Goal: Information Seeking & Learning: Understand process/instructions

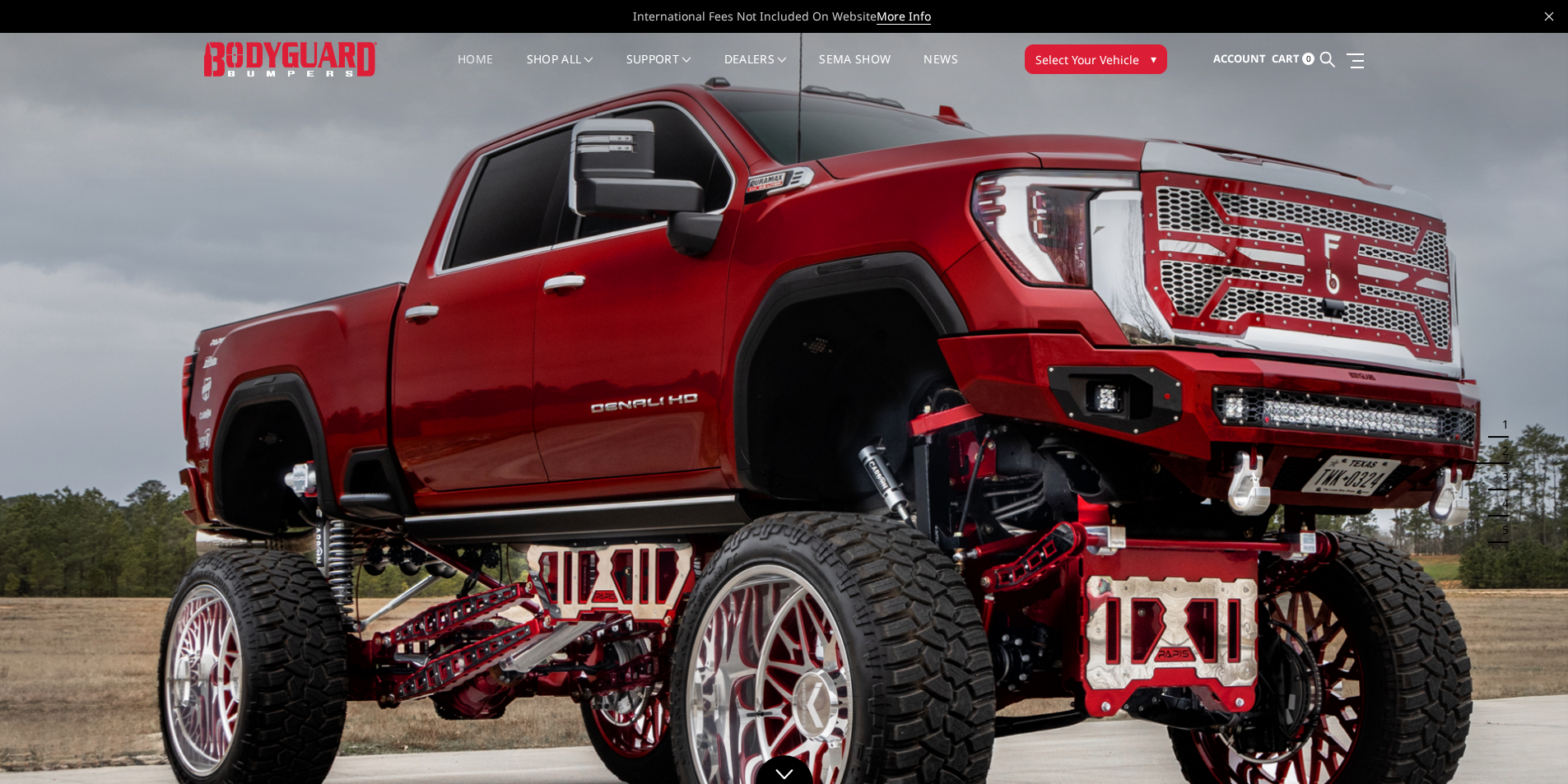
click at [1110, 64] on span "Select Your Vehicle" at bounding box center [1086, 60] width 104 height 17
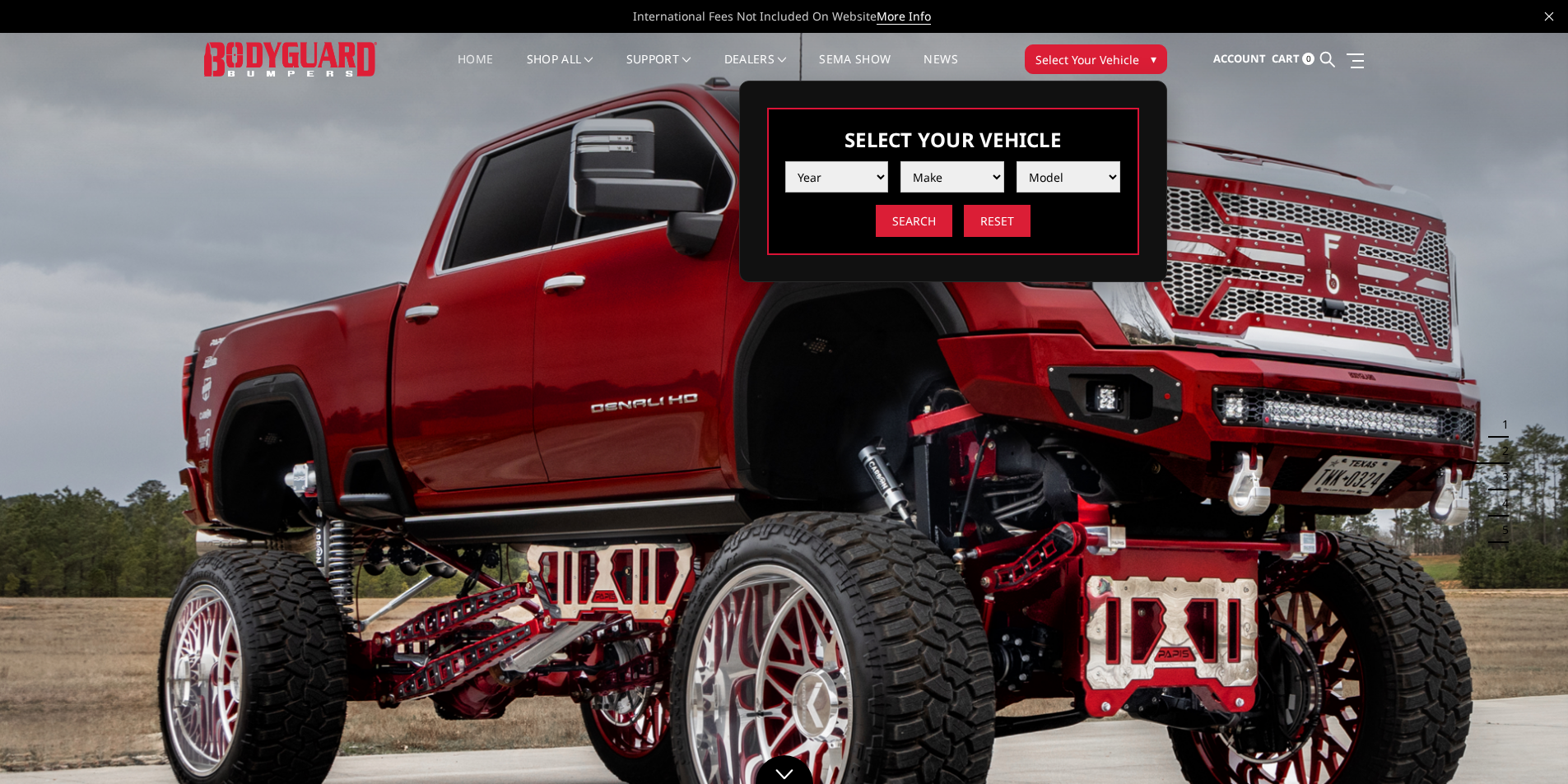
click at [831, 178] on select "Year 2025 2024 2023 2022 2021 2020 2019 2018 2017 2016 2015 2014 2013 2012 2011…" at bounding box center [836, 177] width 104 height 31
select select "yr_2022"
click at [785, 161] on select "Year 2025 2024 2023 2022 2021 2020 2019 2018 2017 2016 2015 2014 2013 2012 2011…" at bounding box center [836, 177] width 104 height 31
click at [947, 177] on select "Make Chevrolet Ford GMC Ram Toyota" at bounding box center [952, 177] width 104 height 31
select select "mk_chevrolet"
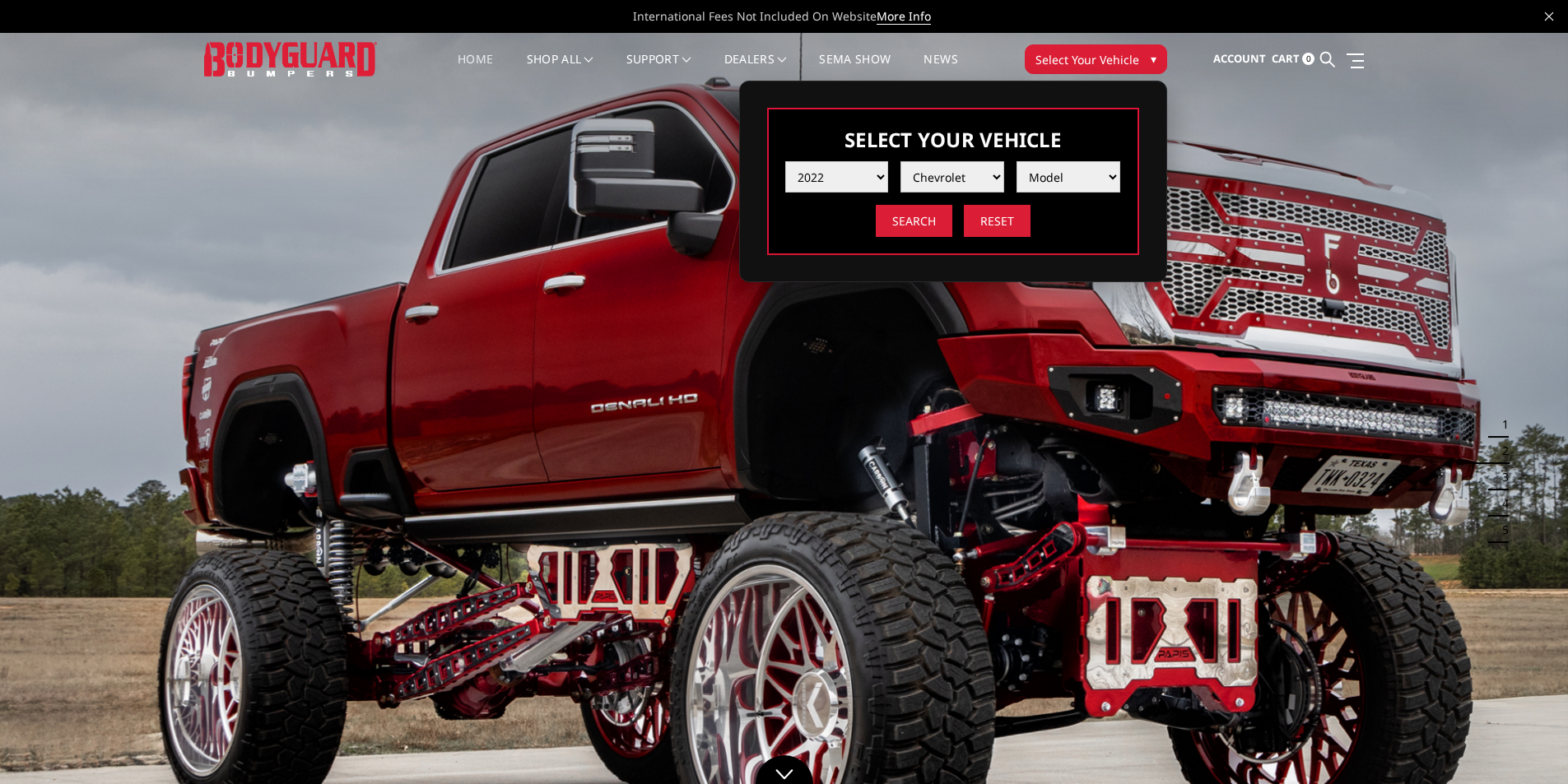
click at [901, 161] on select "Make Chevrolet Ford GMC Ram Toyota" at bounding box center [952, 177] width 104 height 31
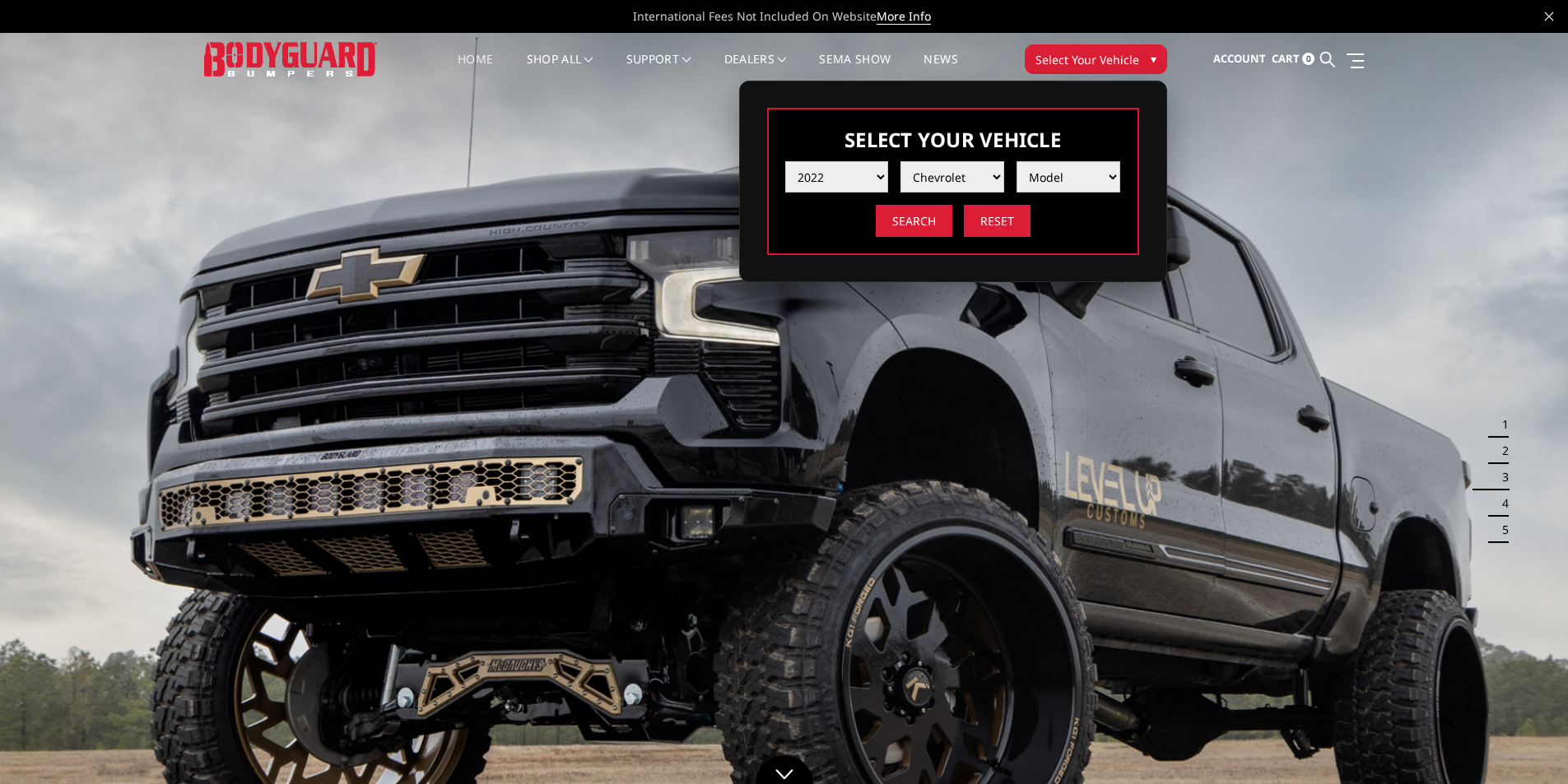
click at [1055, 175] on select "Model Silverado 1500 Silverado 2500 / 3500 Silverado 4500 / 5500 / 6500" at bounding box center [1068, 177] width 104 height 31
select select "md_silverado-2500-3500"
click at [1016, 161] on select "Model Silverado 1500 Silverado 2500 / 3500 Silverado 4500 / 5500 / 6500" at bounding box center [1068, 177] width 104 height 31
click at [927, 230] on input "Search" at bounding box center [913, 220] width 76 height 32
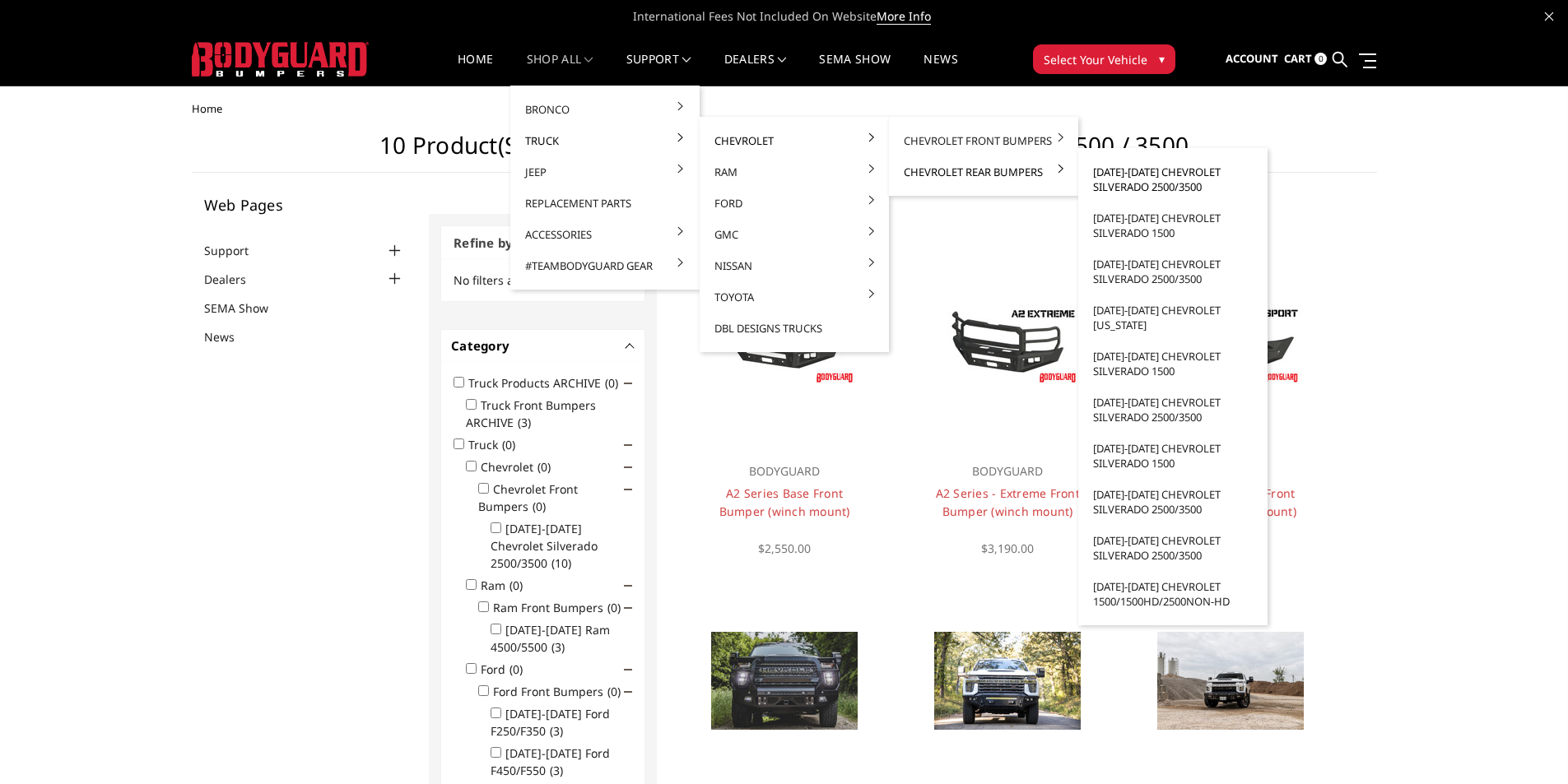
click at [1164, 190] on link "[DATE]-[DATE] Chevrolet Silverado 2500/3500" at bounding box center [1173, 179] width 177 height 46
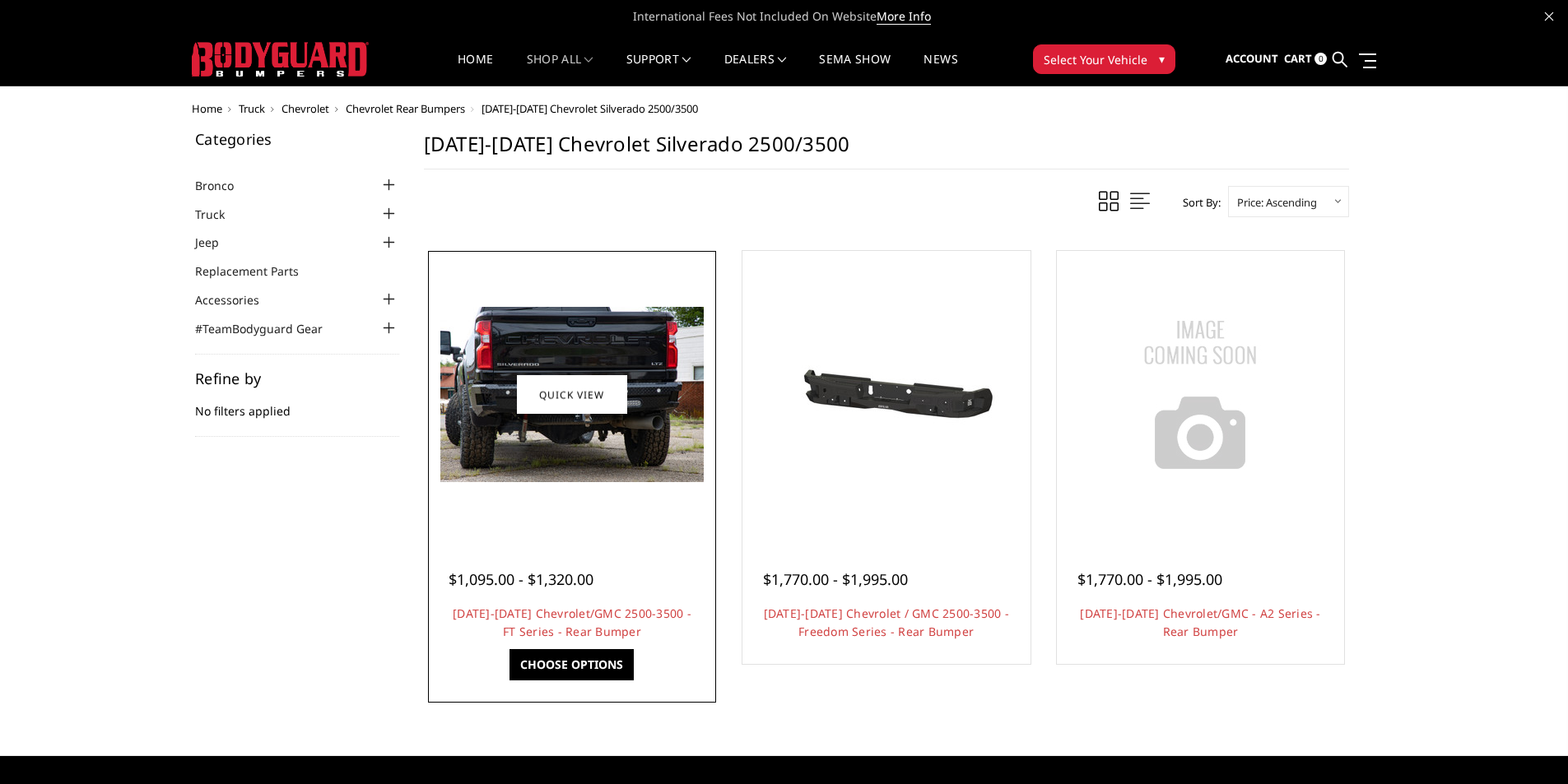
click at [557, 590] on div "$1,095.00 - $1,320.00" at bounding box center [520, 580] width 145 height 22
click at [575, 389] on link "Quick view" at bounding box center [572, 394] width 111 height 39
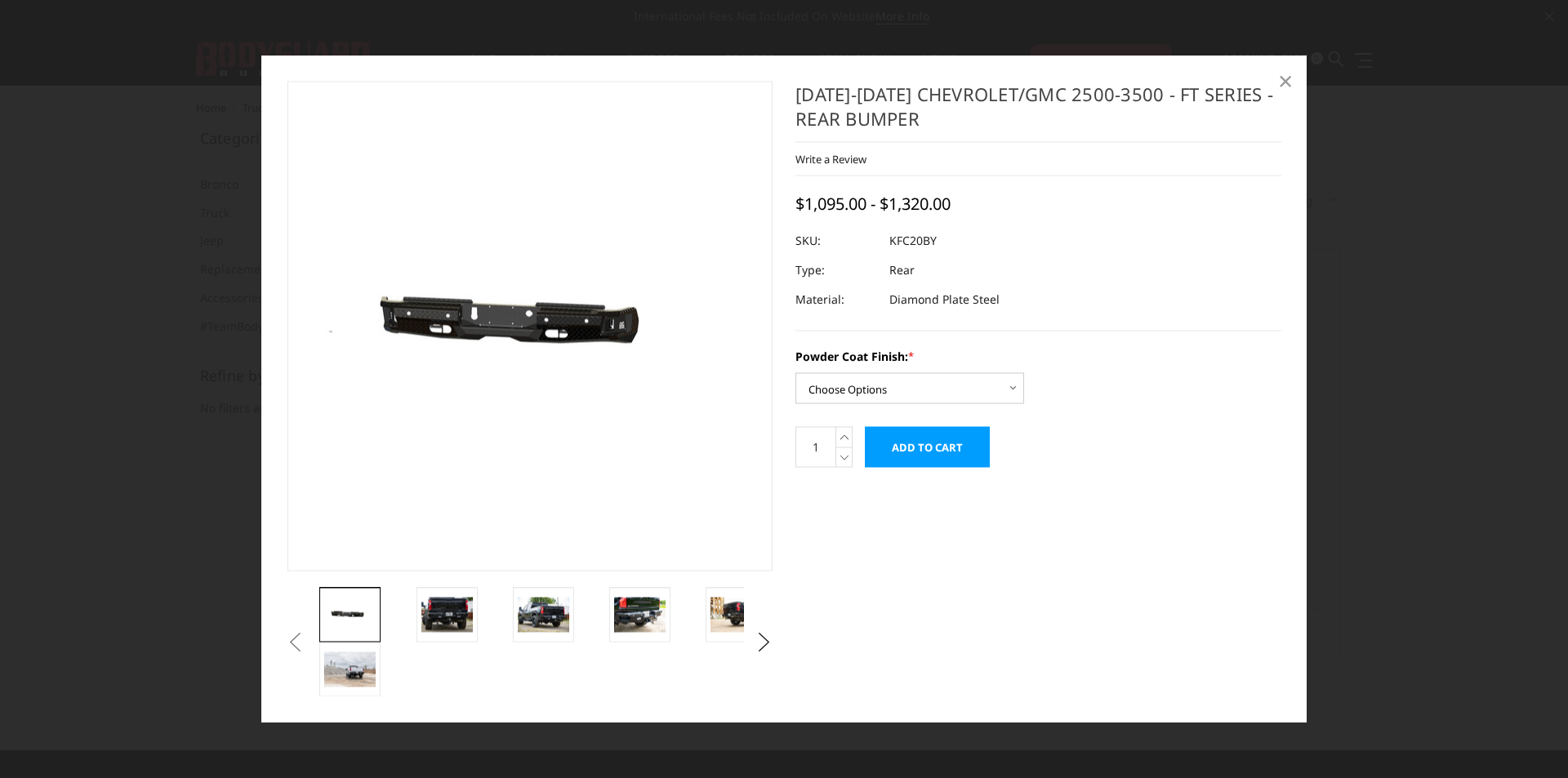
click at [1287, 77] on span "×" at bounding box center [1285, 80] width 14 height 35
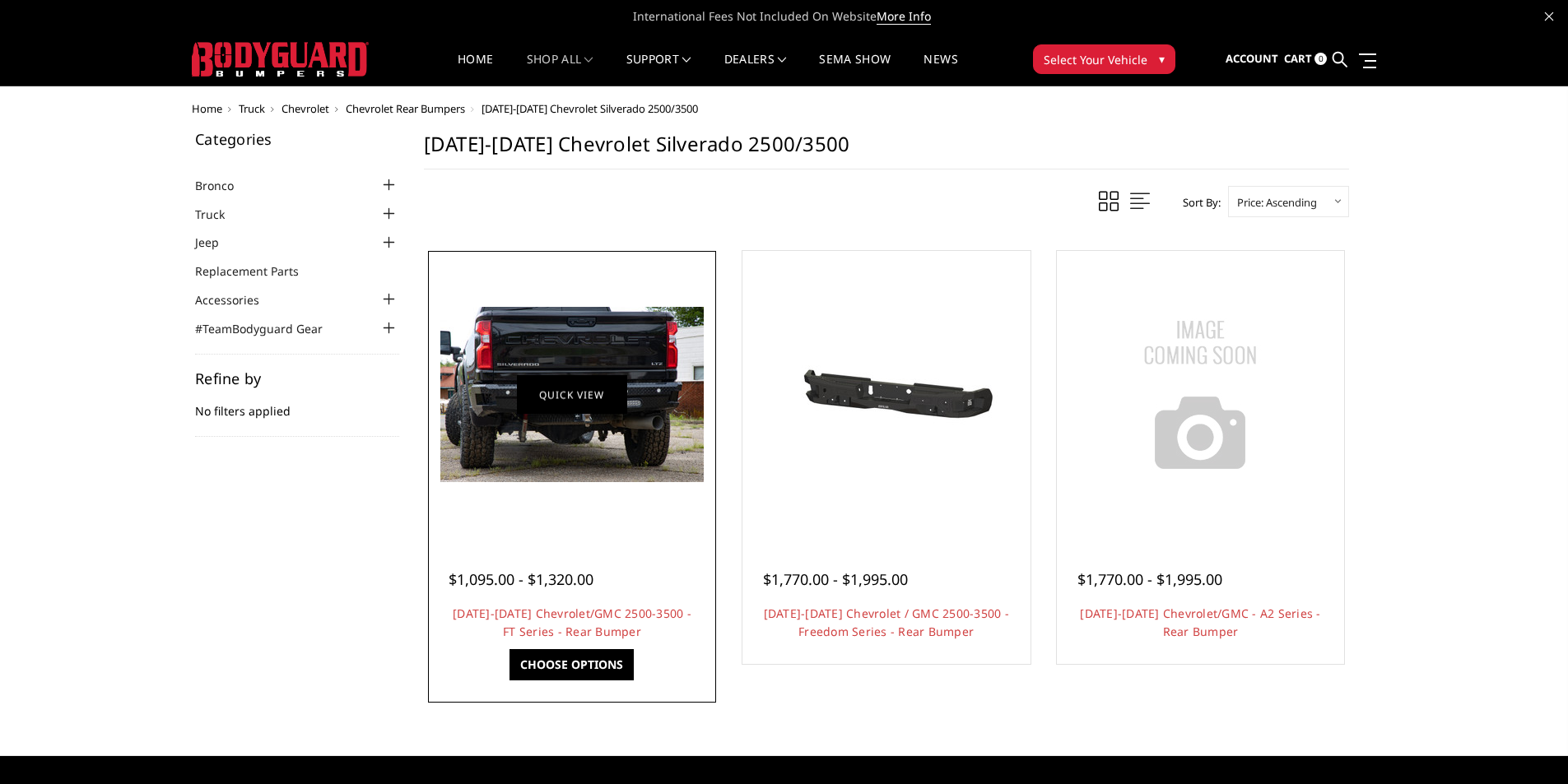
click at [594, 402] on link "Quick view" at bounding box center [572, 394] width 111 height 39
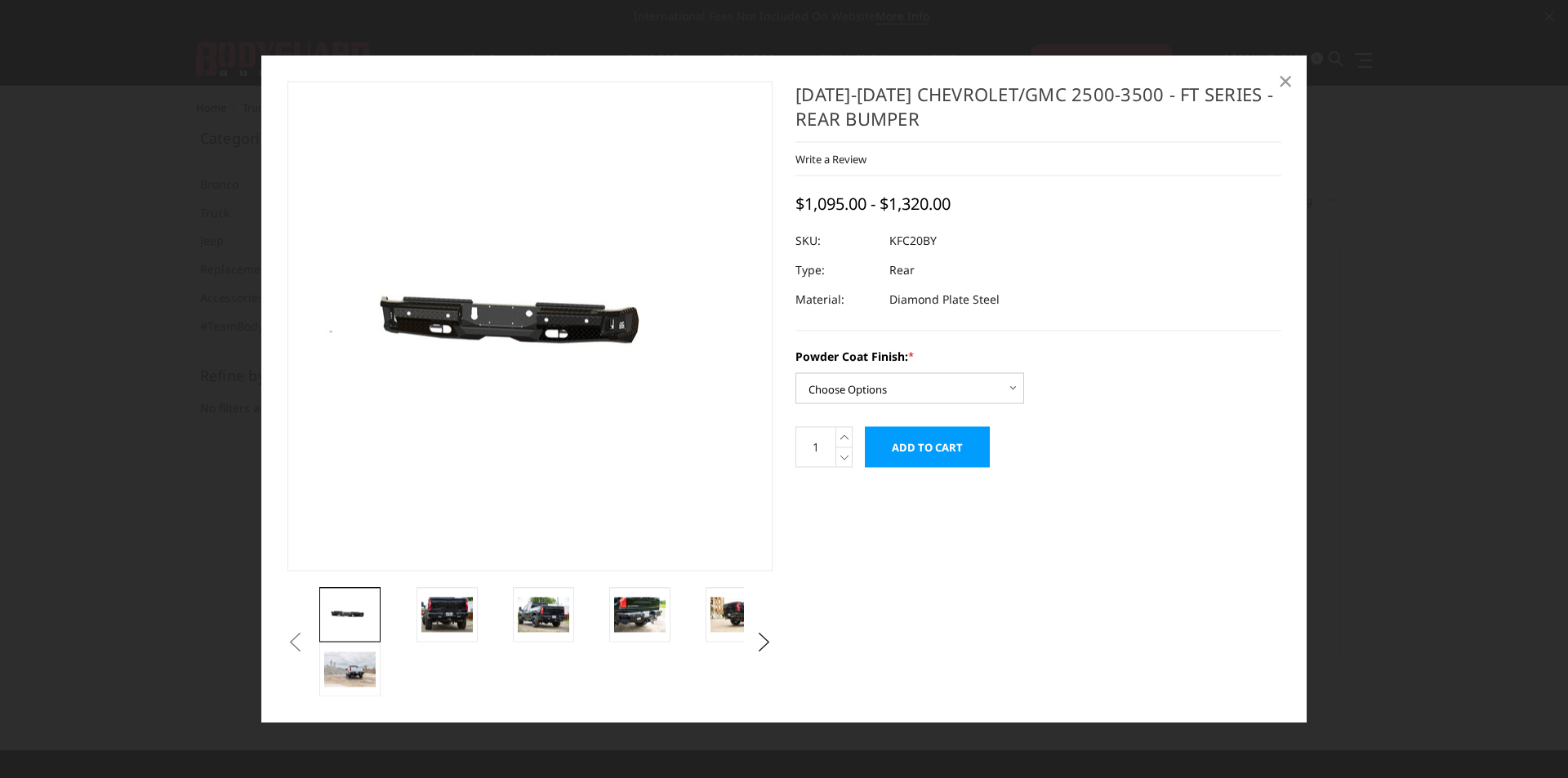
click at [1286, 86] on span "×" at bounding box center [1285, 80] width 14 height 35
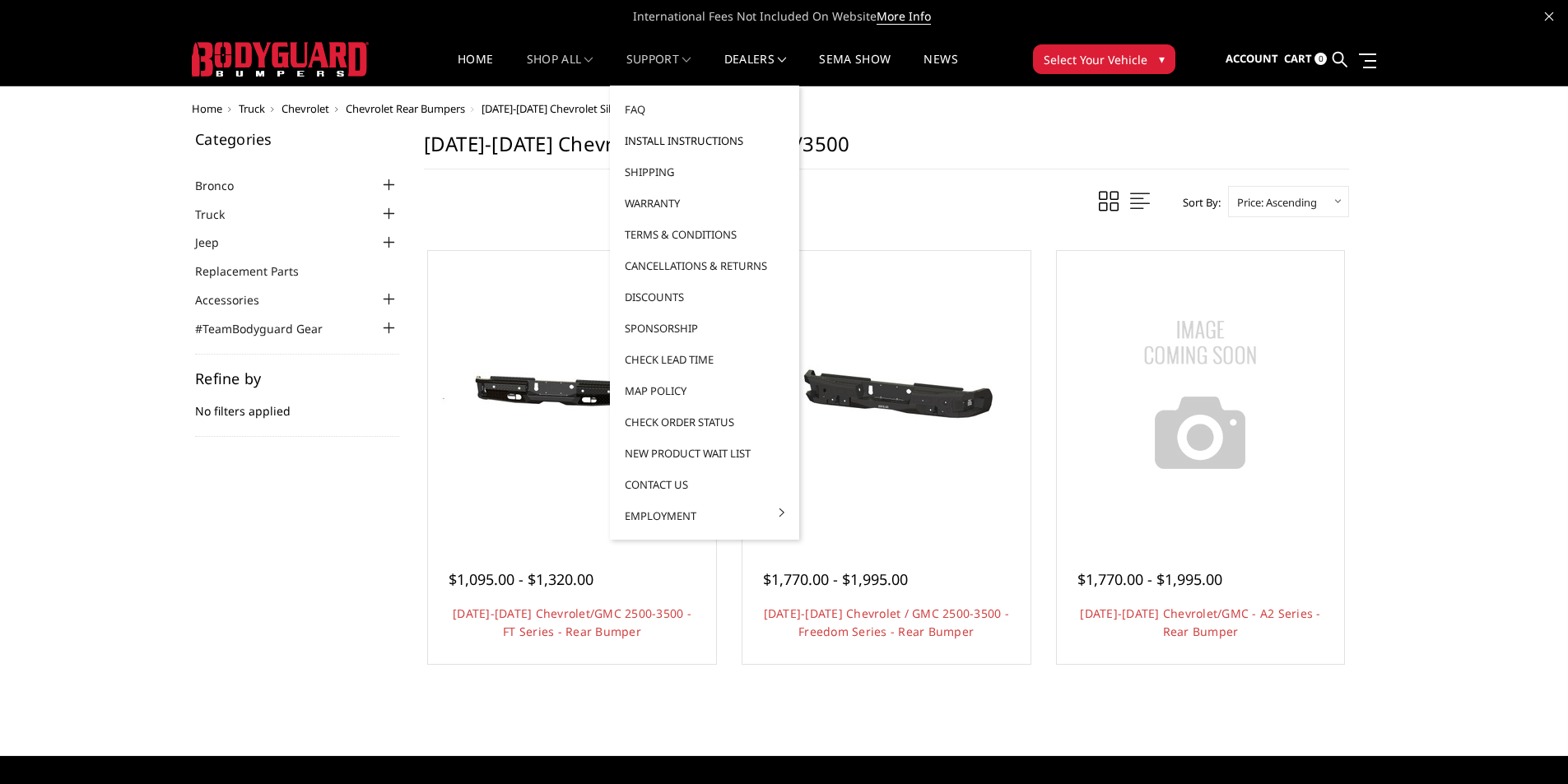
click at [680, 141] on link "Install Instructions" at bounding box center [704, 141] width 177 height 31
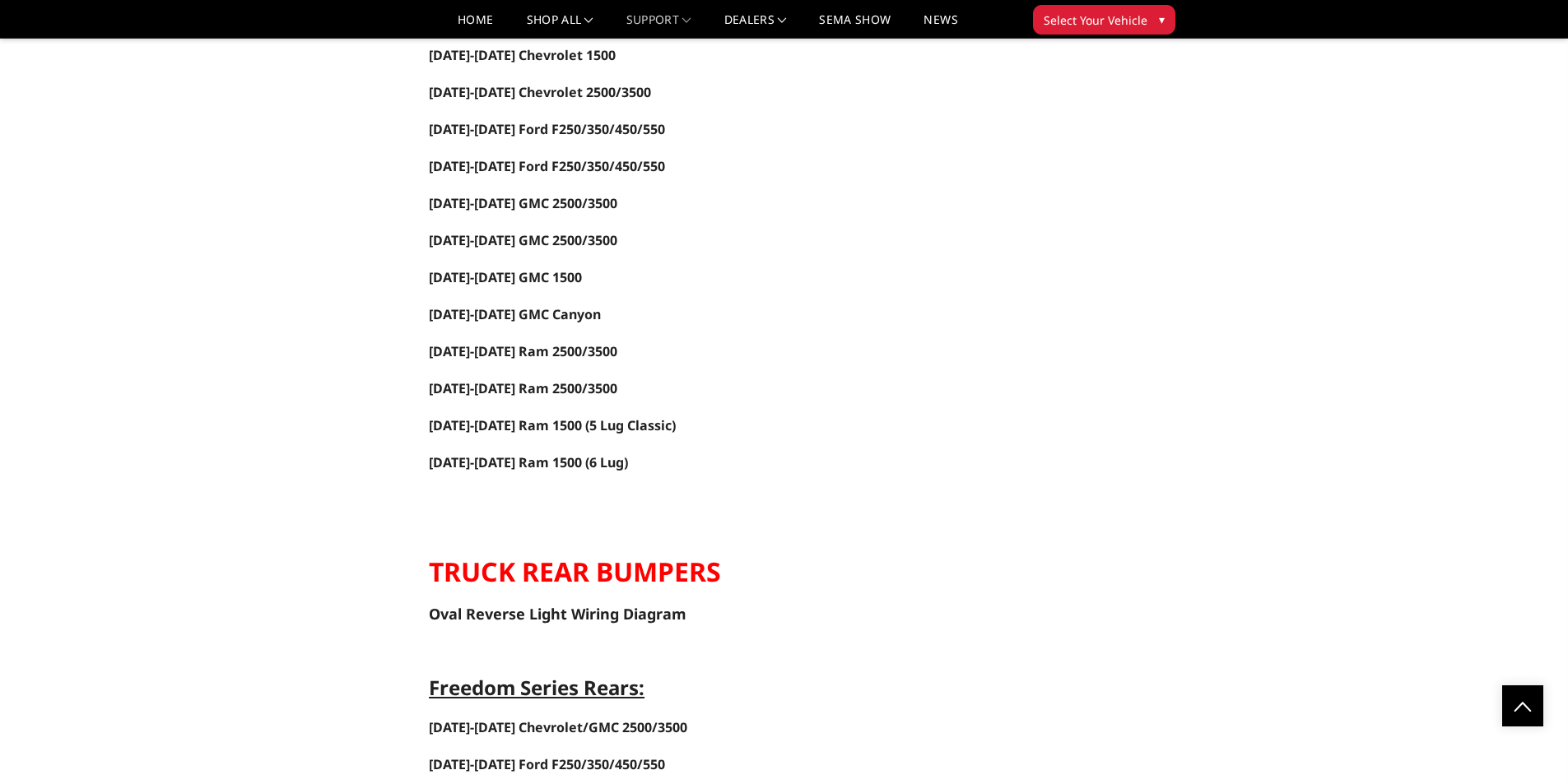
scroll to position [2469, 0]
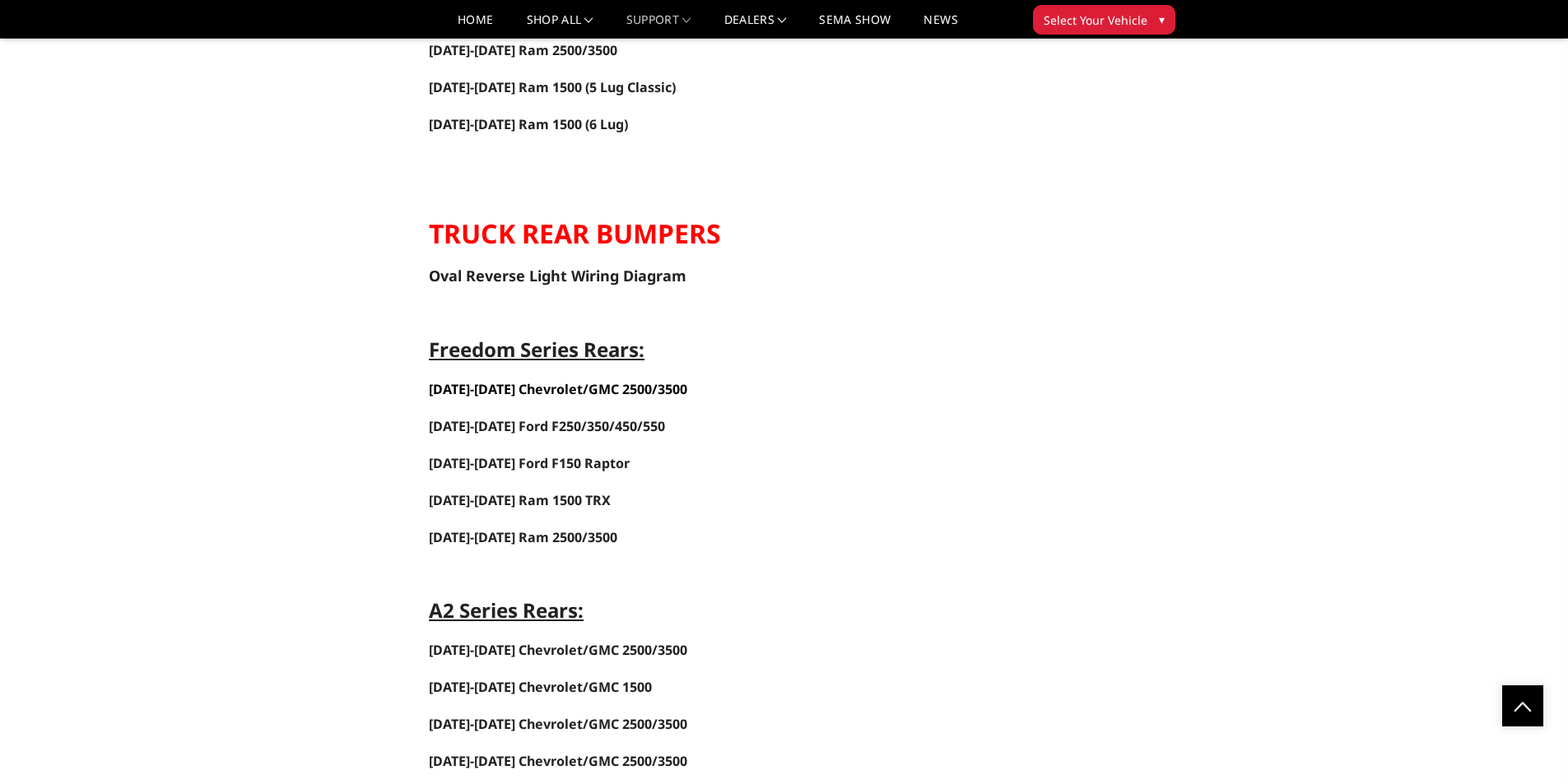
click at [634, 389] on span "2020-2025 Chevrolet/GMC 2500/3500" at bounding box center [558, 389] width 259 height 18
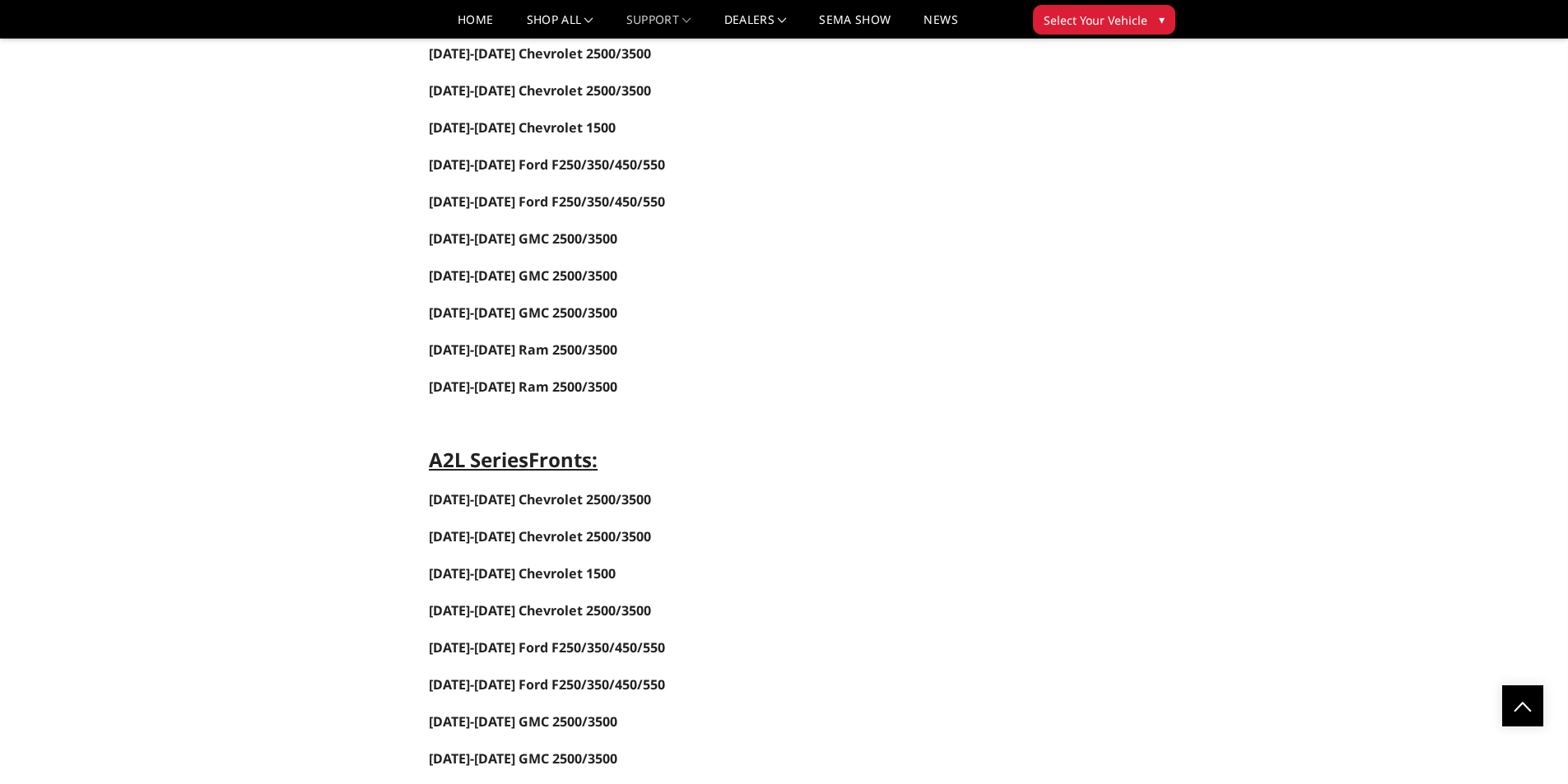
scroll to position [1481, 0]
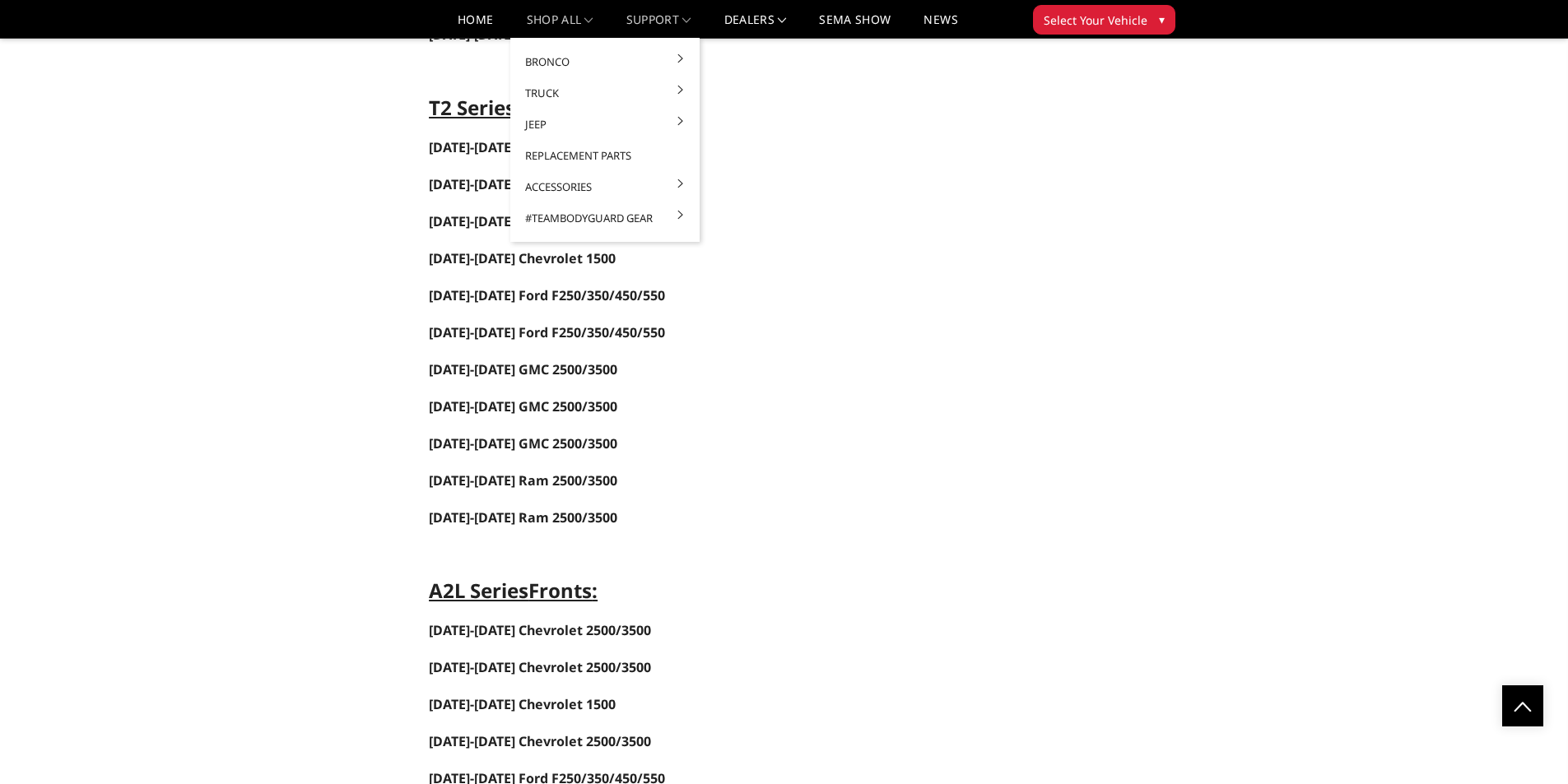
click at [553, 21] on link "shop all" at bounding box center [560, 26] width 67 height 24
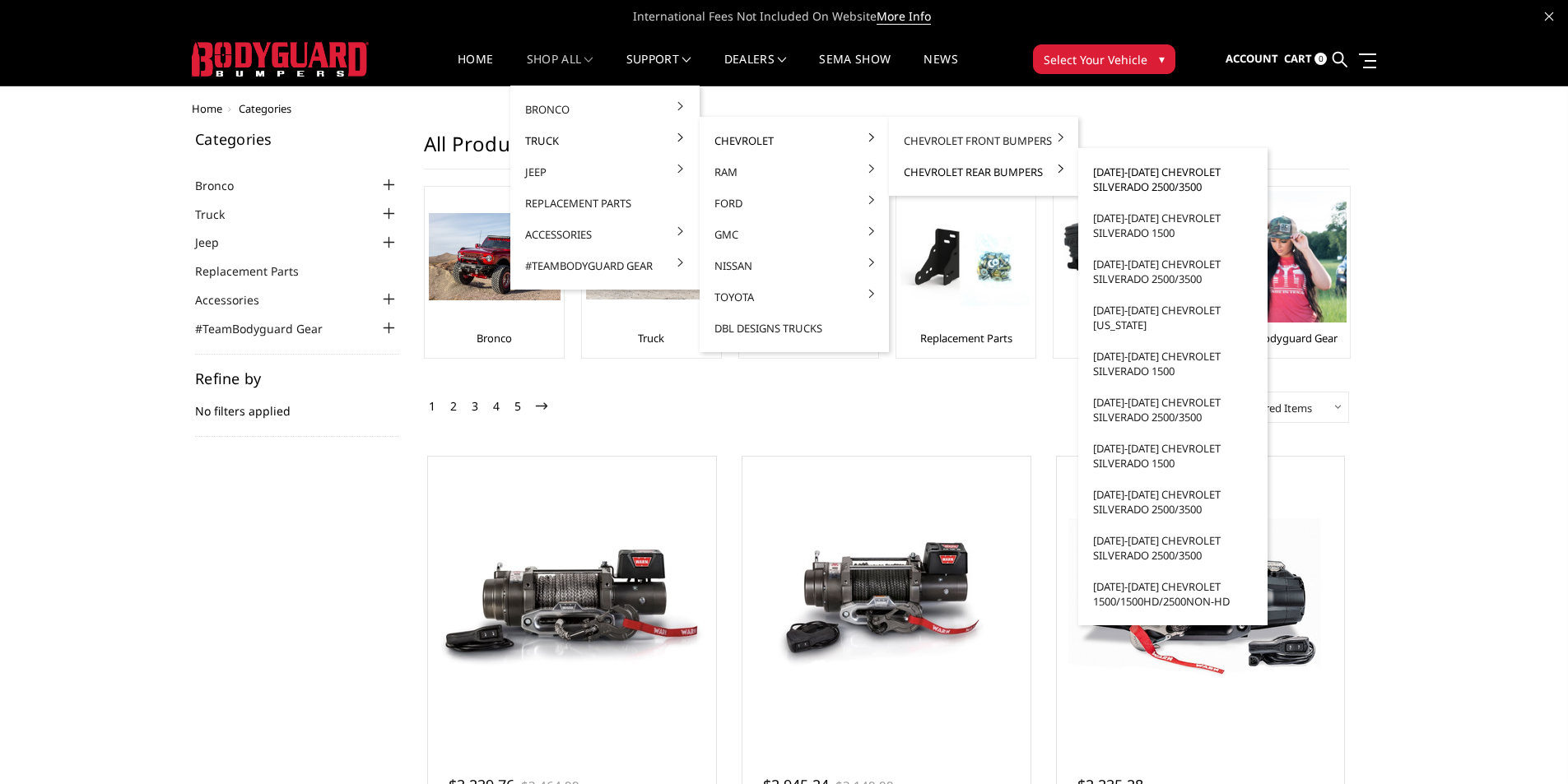
click at [1136, 189] on link "[DATE]-[DATE] Chevrolet Silverado 2500/3500" at bounding box center [1173, 179] width 177 height 46
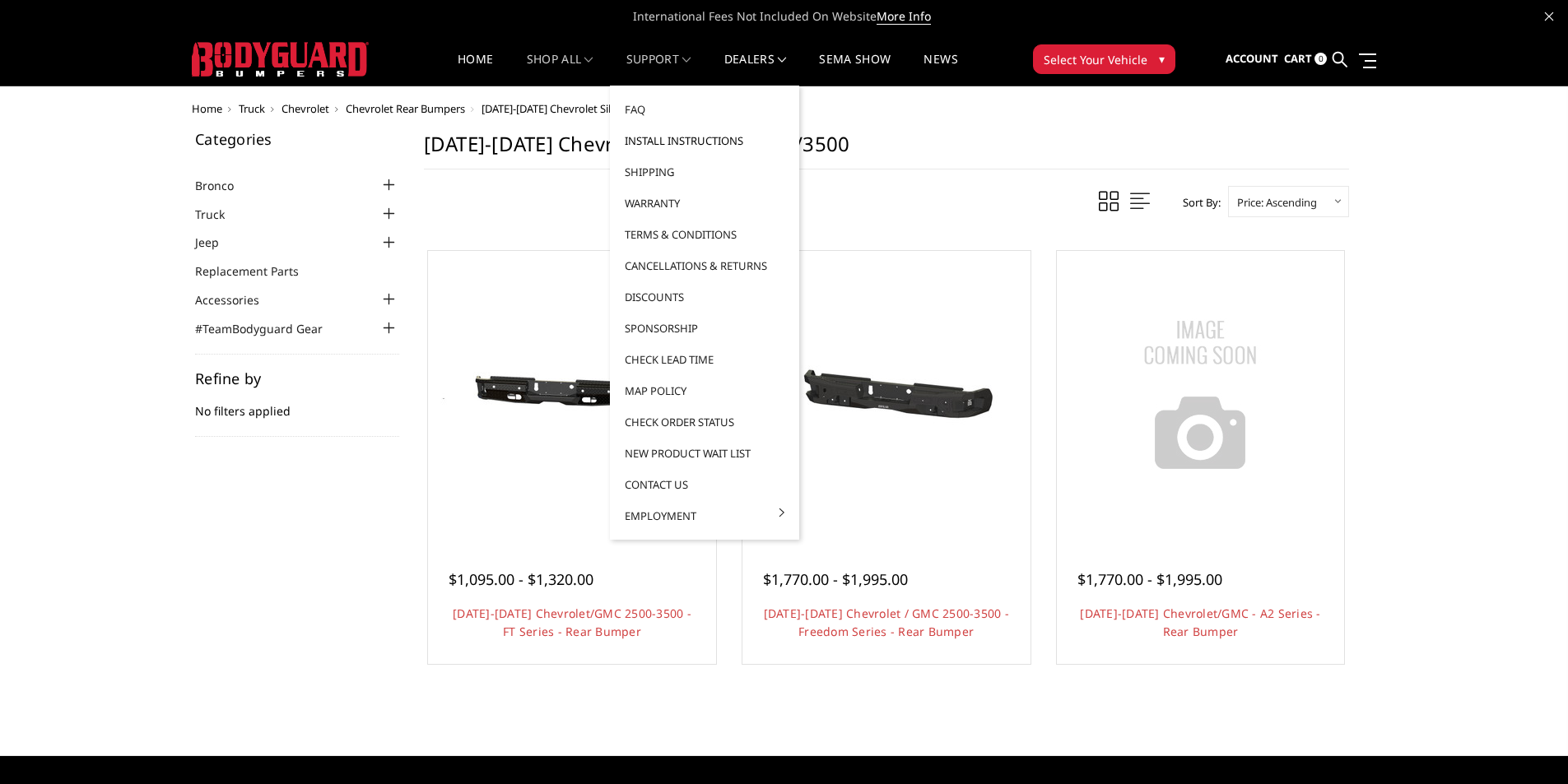
click at [661, 136] on link "Install Instructions" at bounding box center [704, 141] width 177 height 31
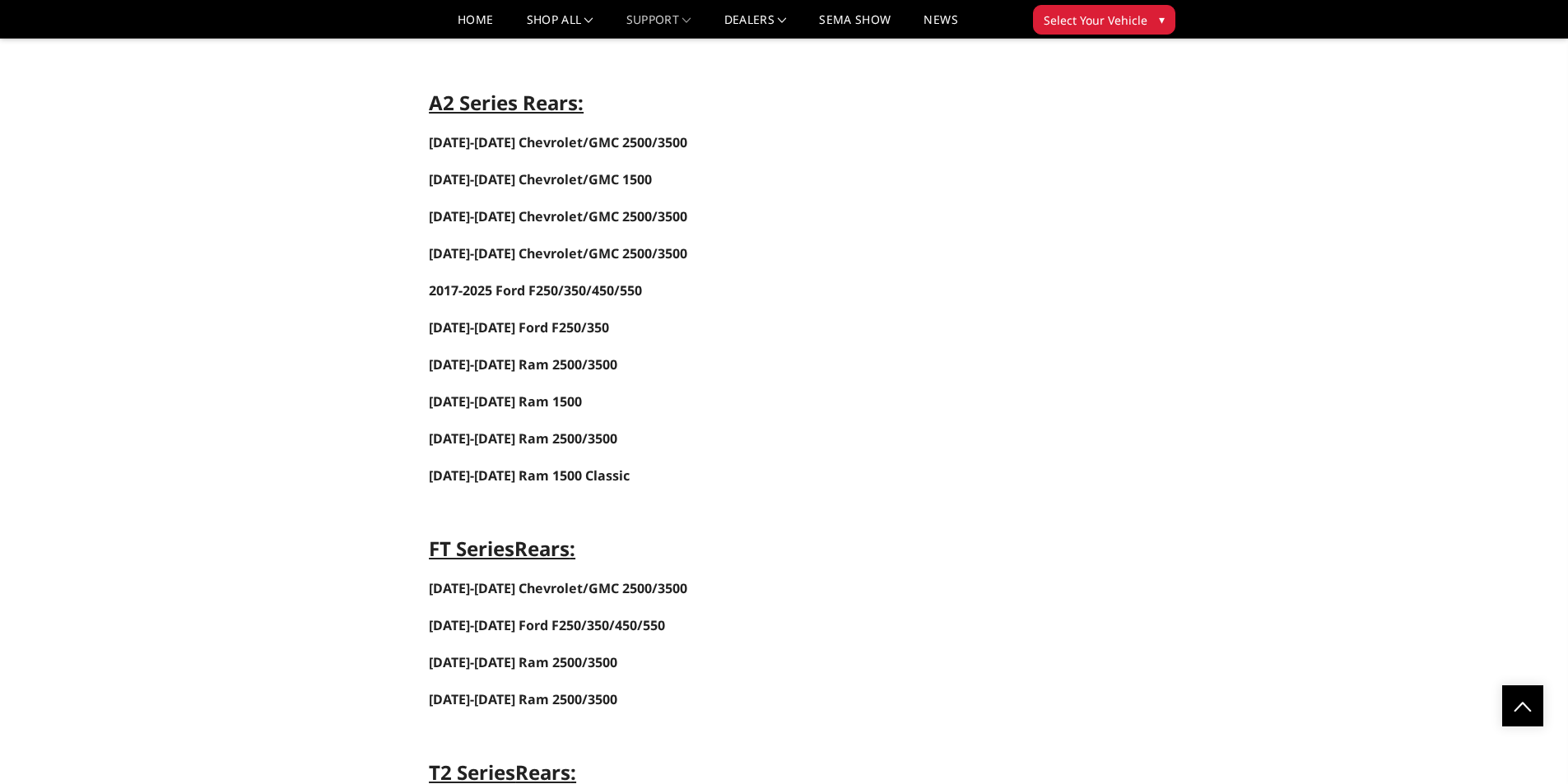
scroll to position [3210, 0]
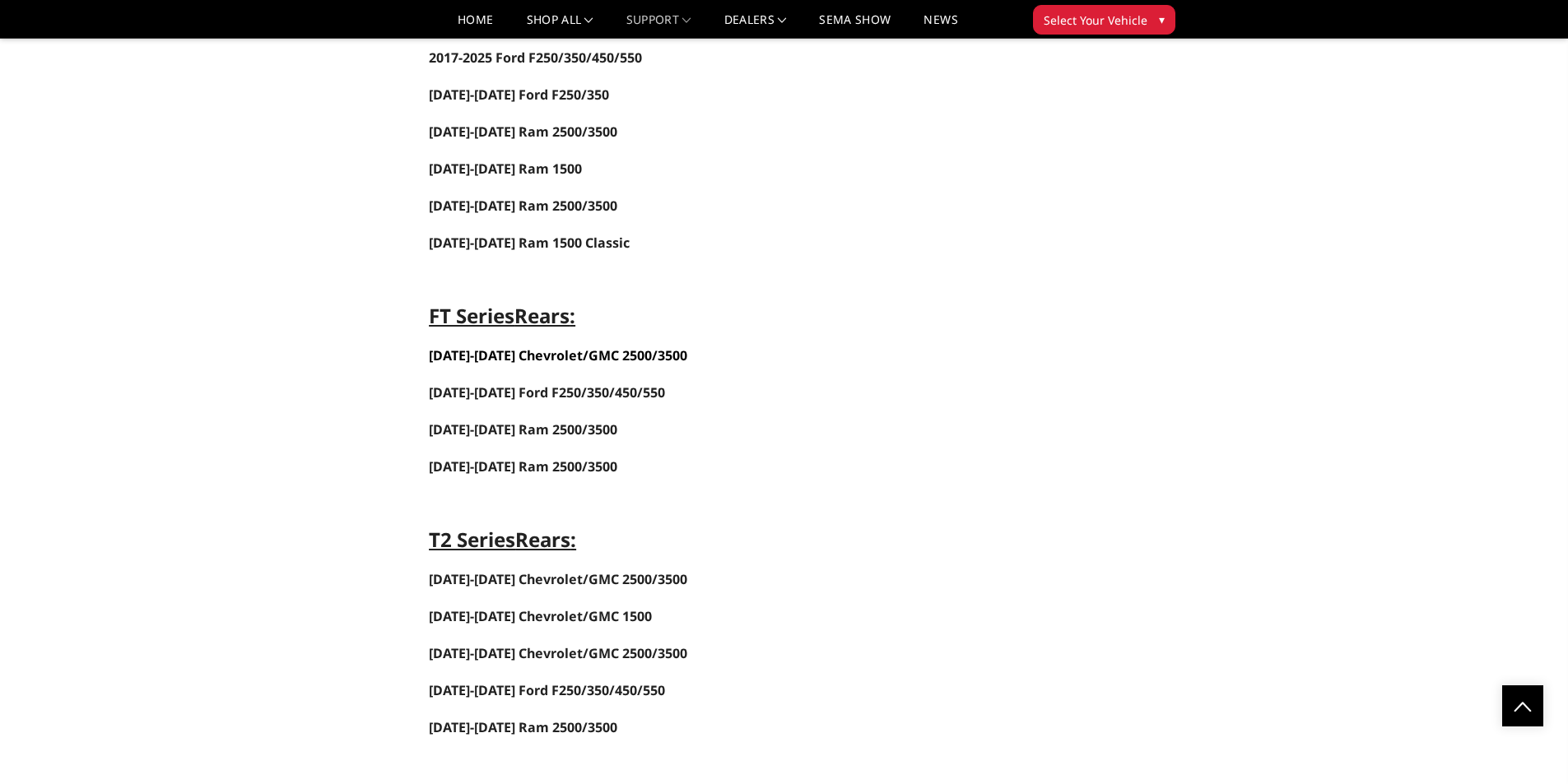
click at [607, 350] on span "[DATE]-[DATE] Chevrolet/GMC 2500/3500" at bounding box center [558, 355] width 259 height 18
